Goal: Task Accomplishment & Management: Manage account settings

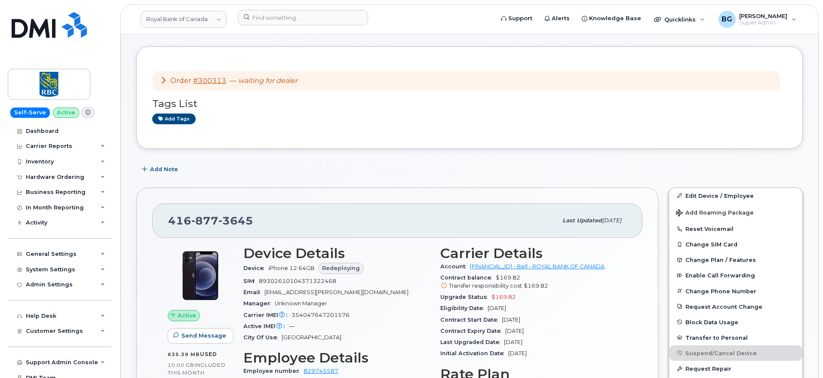
scroll to position [36, 0]
click at [430, 170] on div "Add Note" at bounding box center [469, 168] width 666 height 15
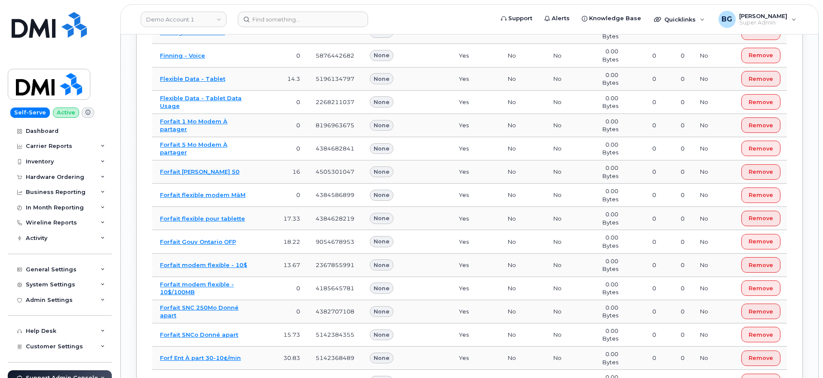
scroll to position [19158, 0]
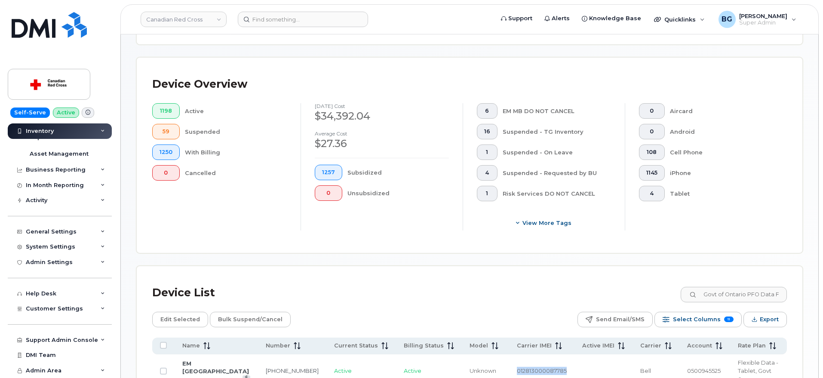
scroll to position [54, 0]
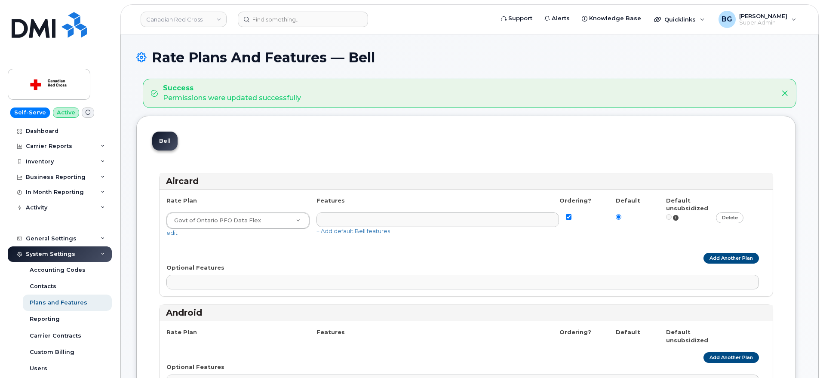
select select
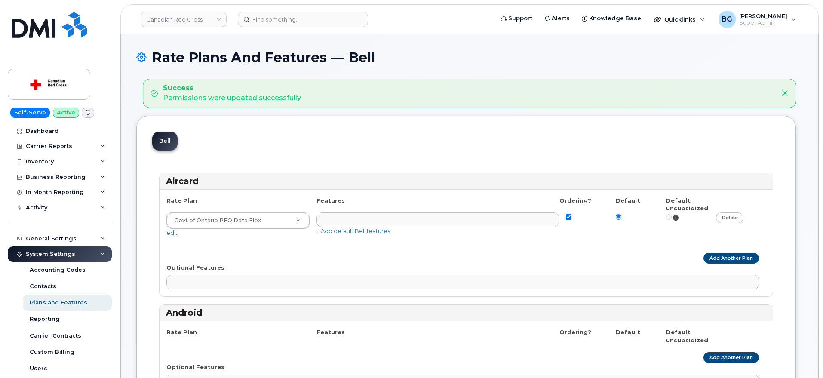
select select
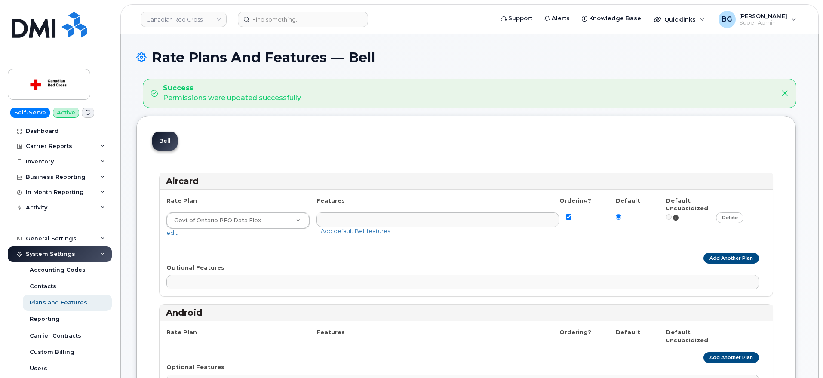
select select
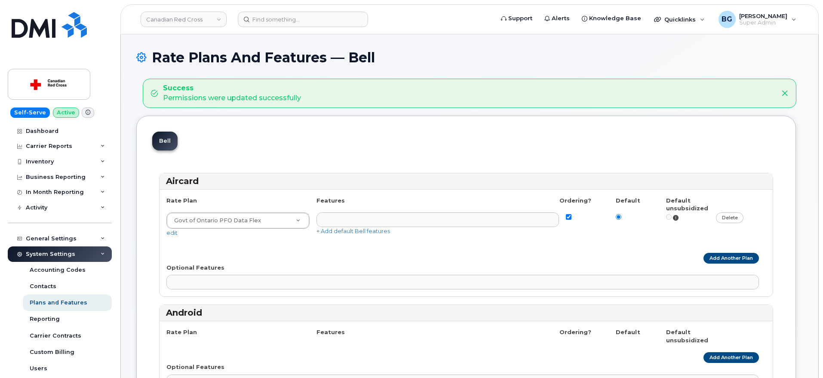
select select
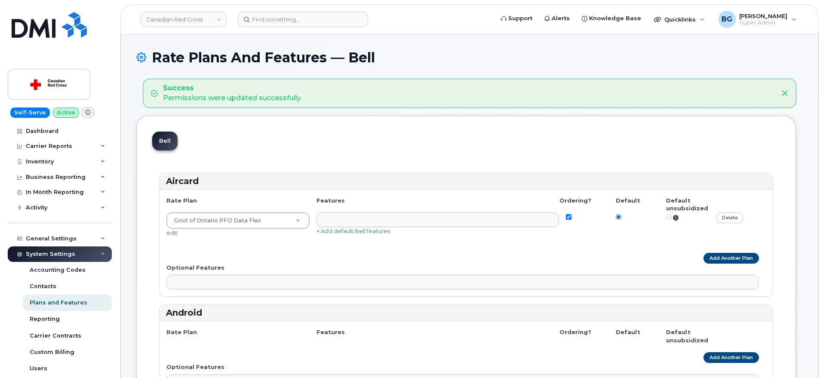
select select
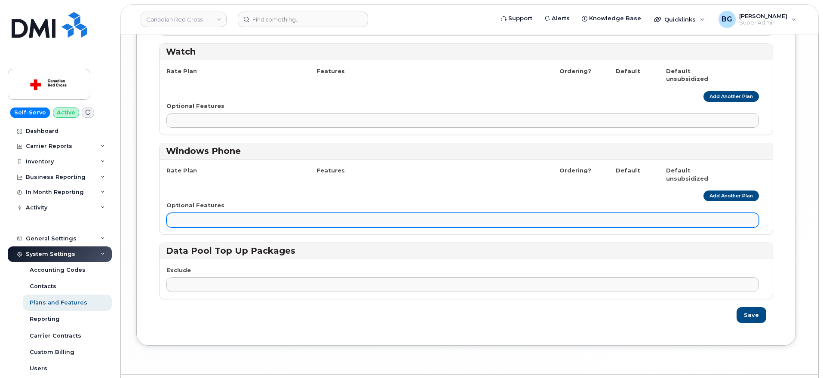
scroll to position [1834, 0]
